Goal: Ask a question

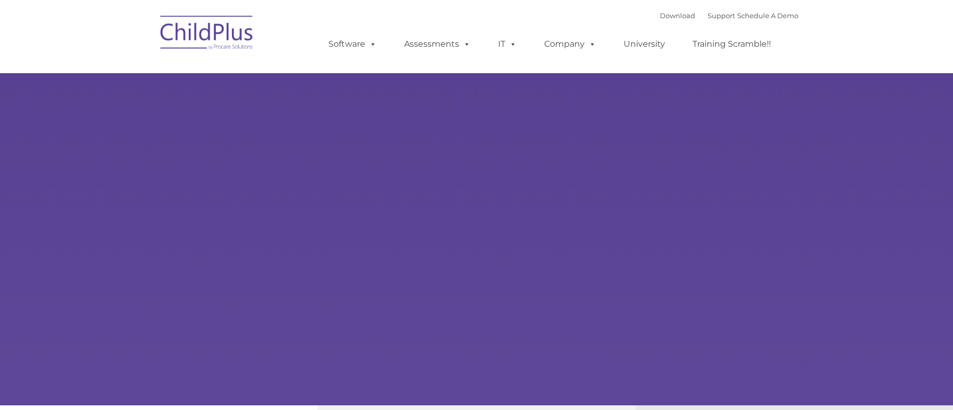
type input ""
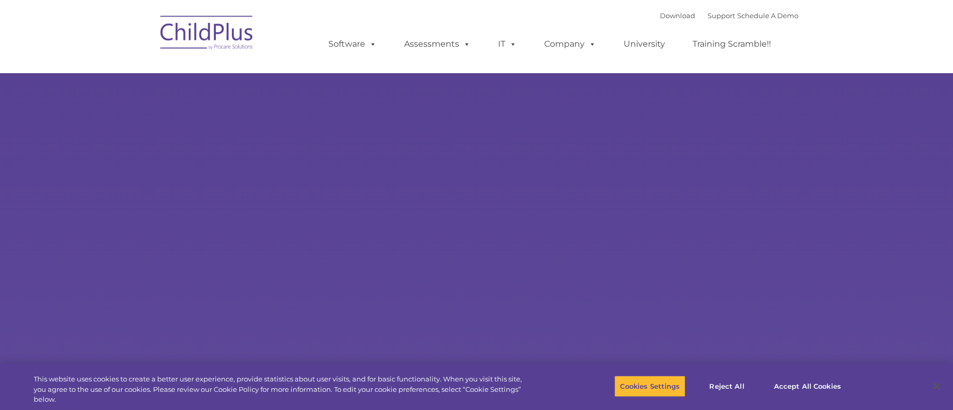
select select "MEDIUM"
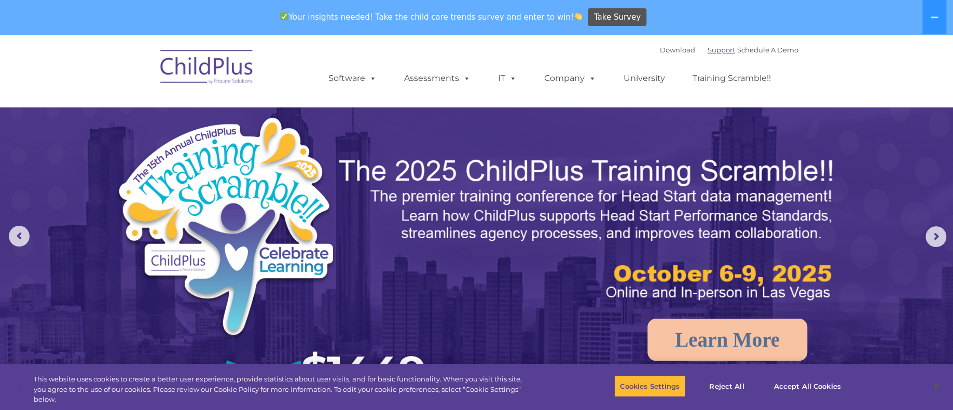
click at [708, 51] on link "Support" at bounding box center [721, 50] width 27 height 8
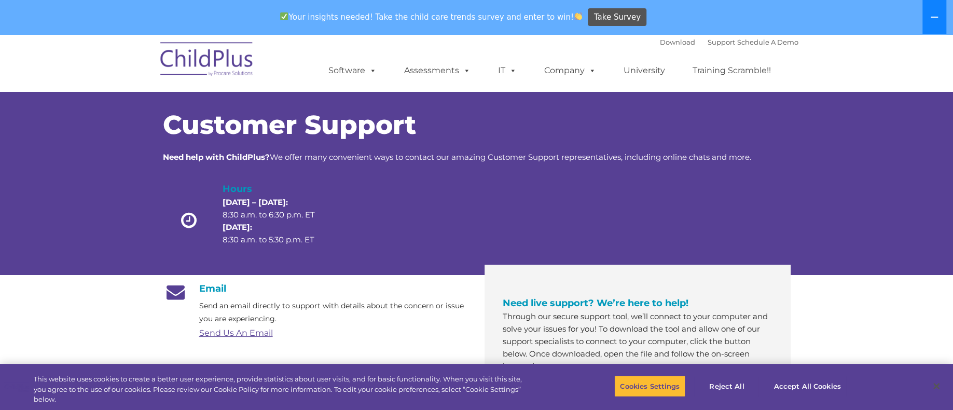
click at [931, 21] on button at bounding box center [935, 17] width 24 height 34
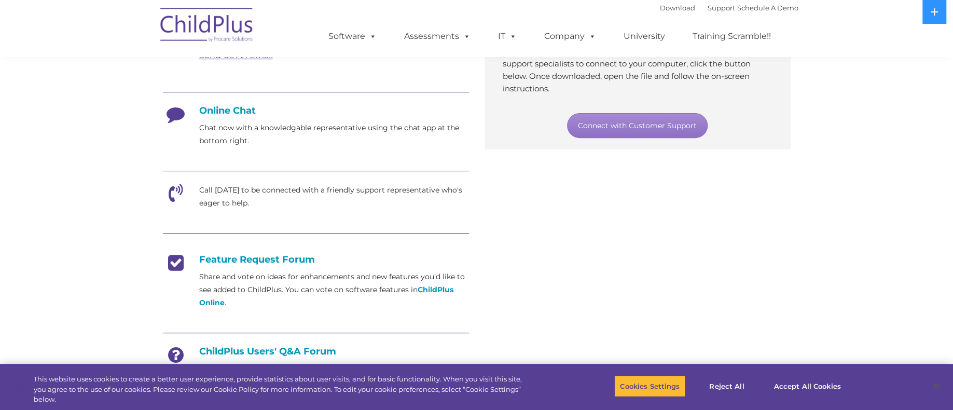
scroll to position [293, 0]
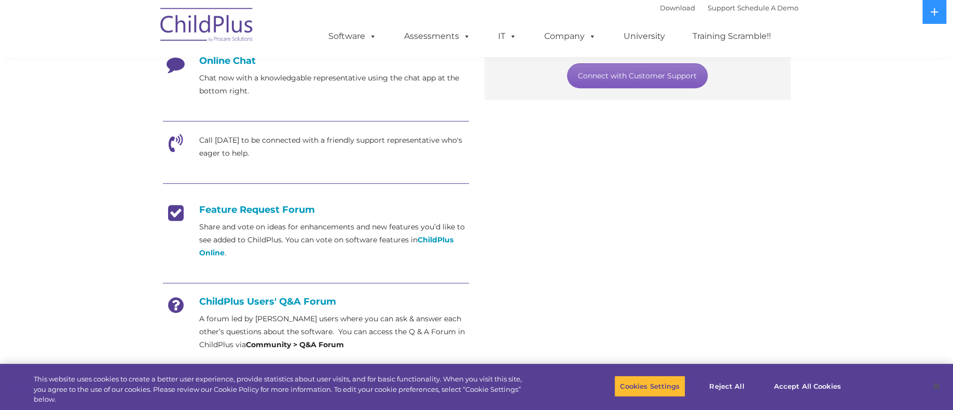
click at [635, 76] on link "Connect with Customer Support" at bounding box center [637, 75] width 141 height 25
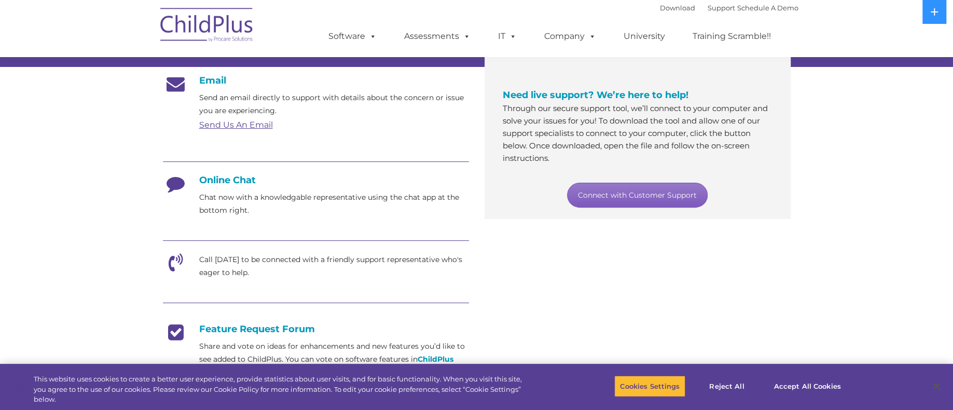
scroll to position [168, 0]
